Goal: Use online tool/utility

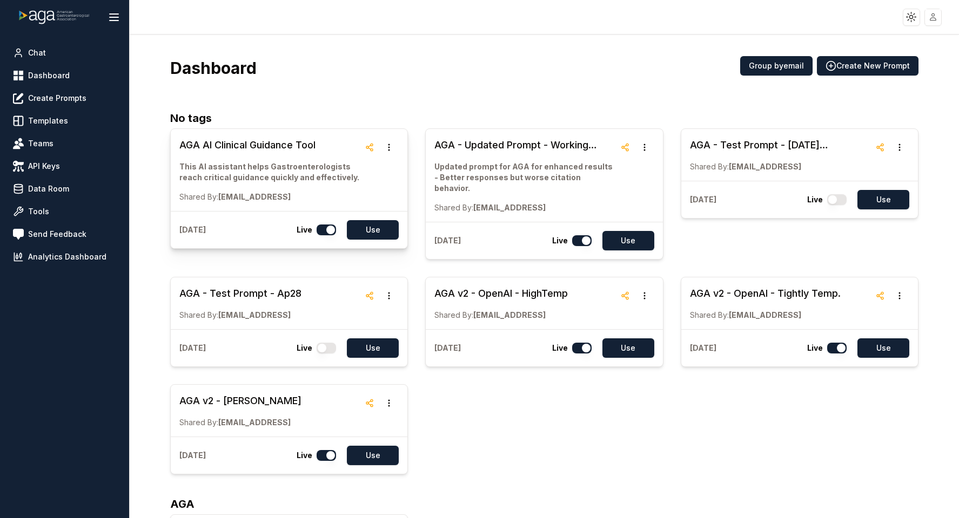
click at [180, 143] on h3 "AGA AI Clinical Guidance Tool" at bounding box center [269, 145] width 180 height 15
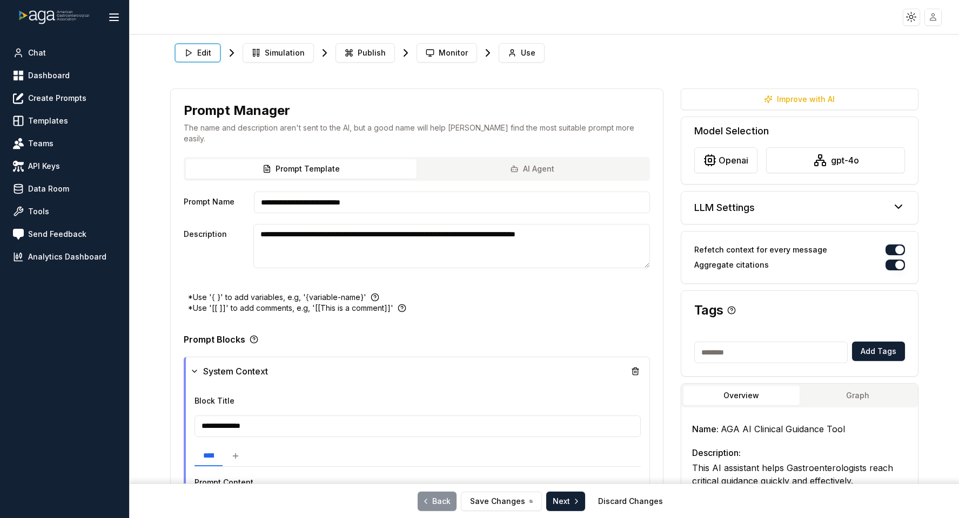
click at [38, 15] on img at bounding box center [54, 17] width 81 height 81
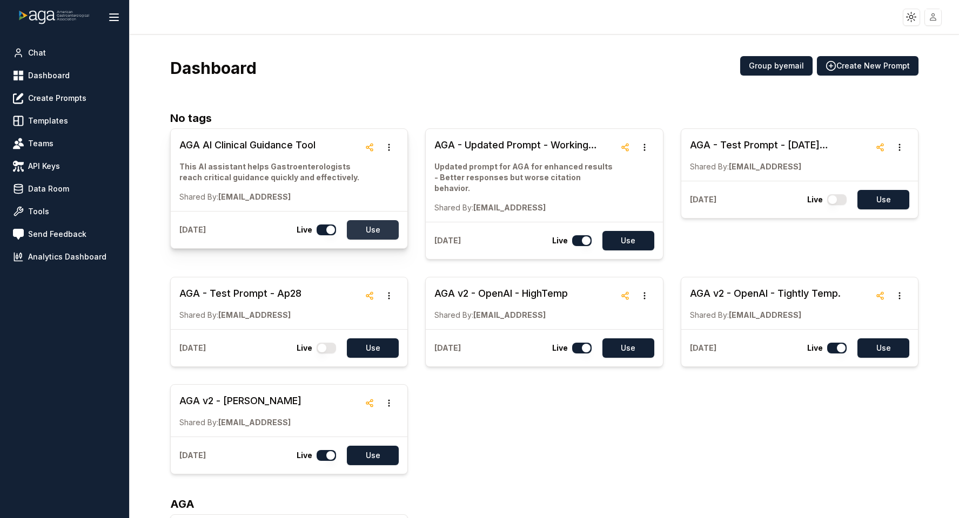
click at [378, 228] on button "Use" at bounding box center [373, 229] width 52 height 19
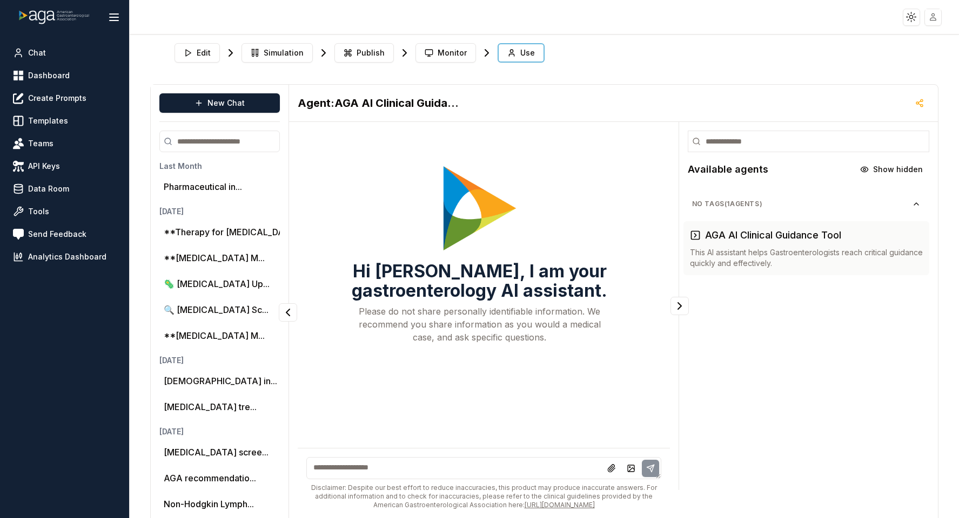
scroll to position [22, 0]
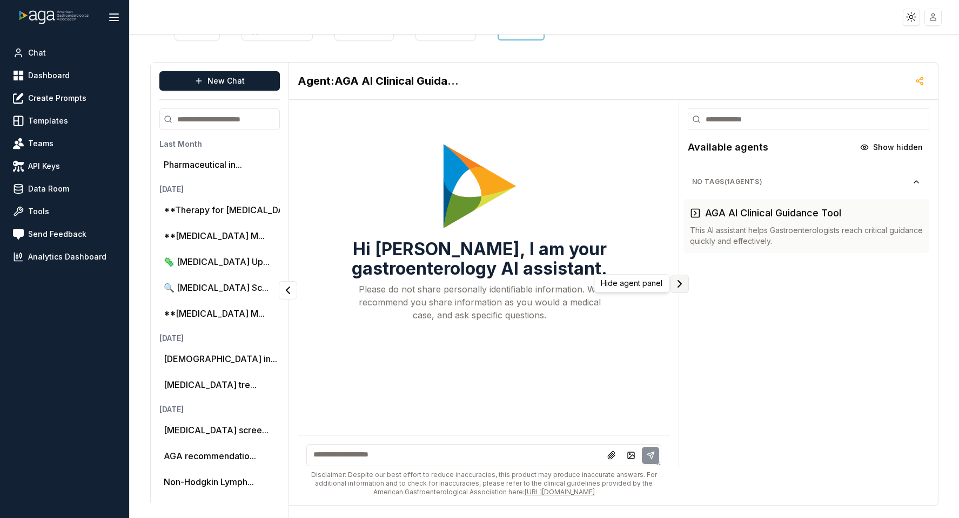
click at [680, 279] on icon "Collapse panel" at bounding box center [679, 284] width 13 height 13
